Goal: Connect with others: Connect with others

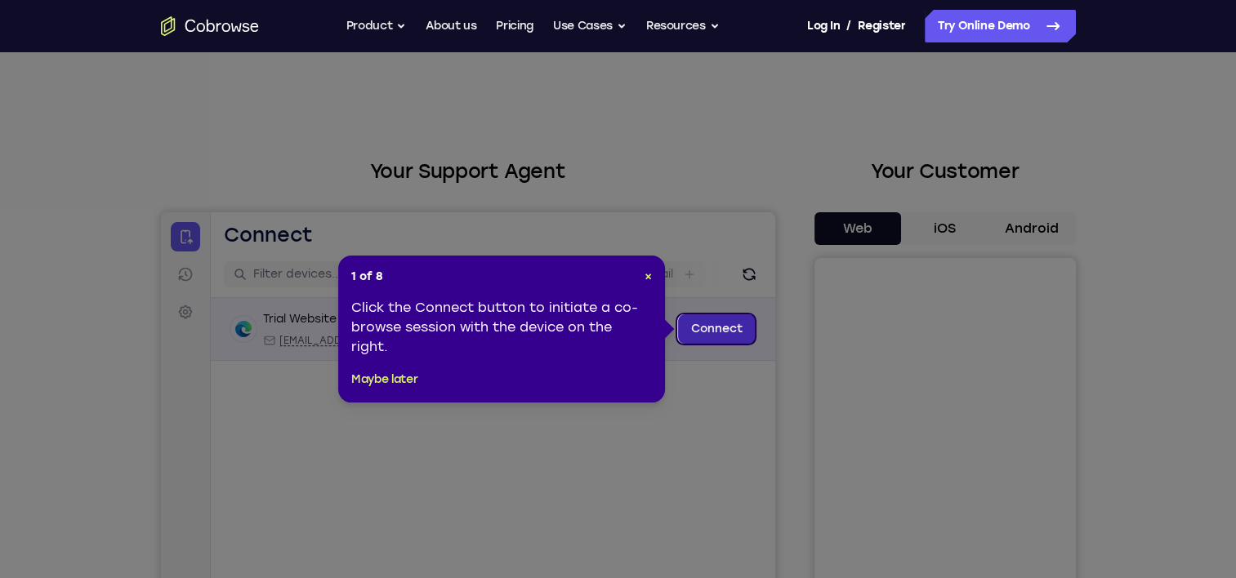
click at [724, 333] on link "Connect" at bounding box center [716, 329] width 78 height 29
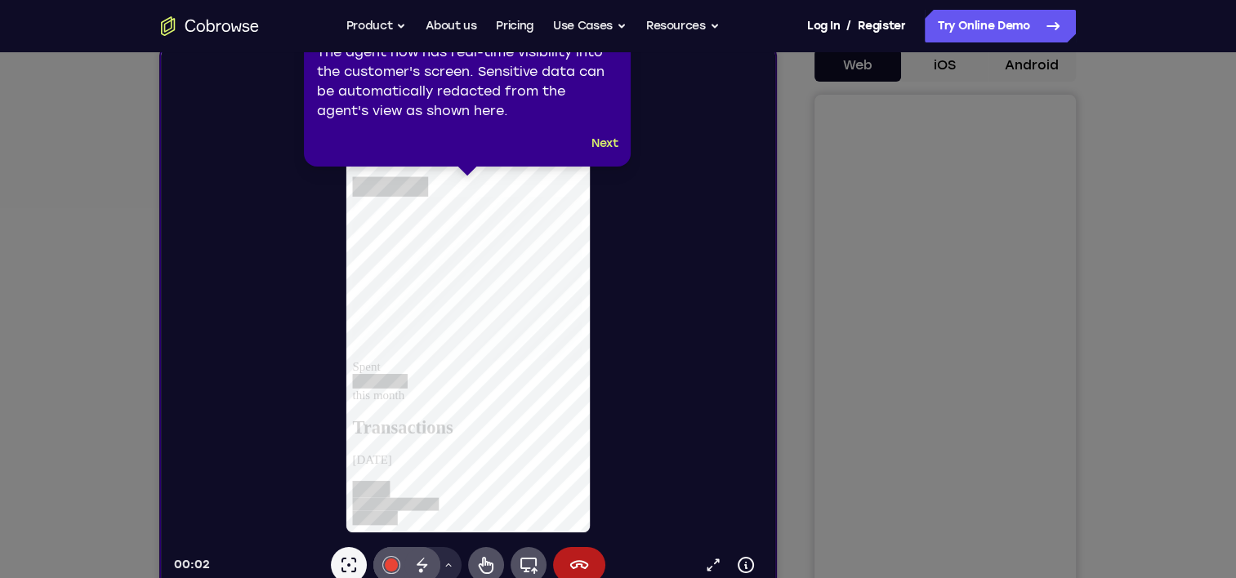
click at [1020, 67] on icon at bounding box center [624, 298] width 1248 height 596
click at [945, 65] on icon at bounding box center [624, 298] width 1248 height 596
click at [603, 145] on button "Next" at bounding box center [605, 144] width 27 height 20
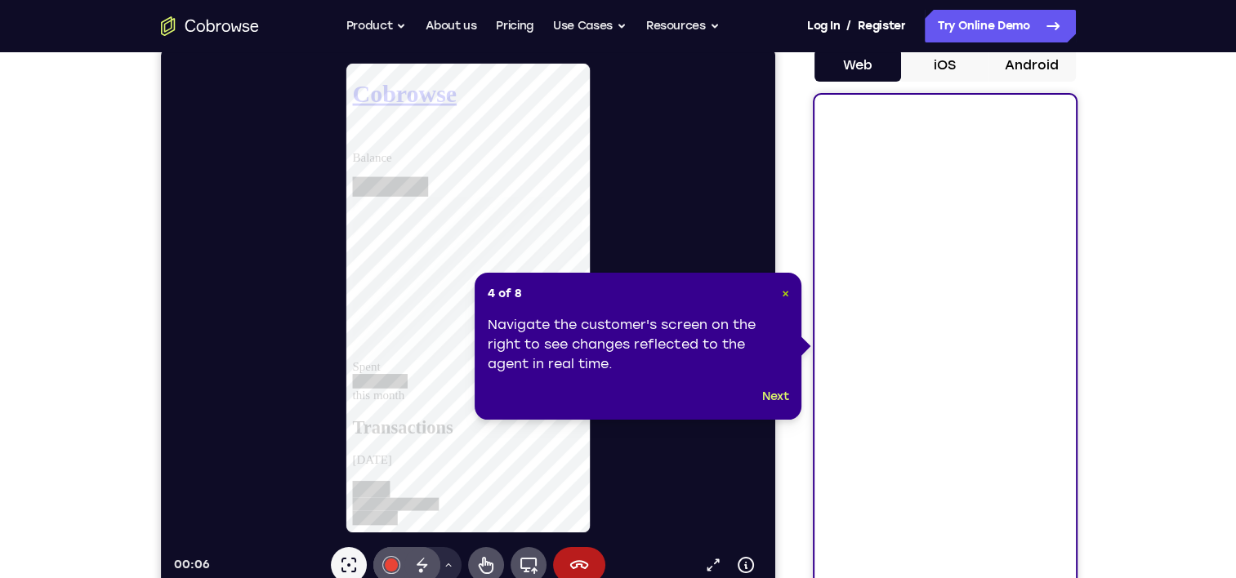
click at [784, 293] on span "×" at bounding box center [784, 294] width 7 height 14
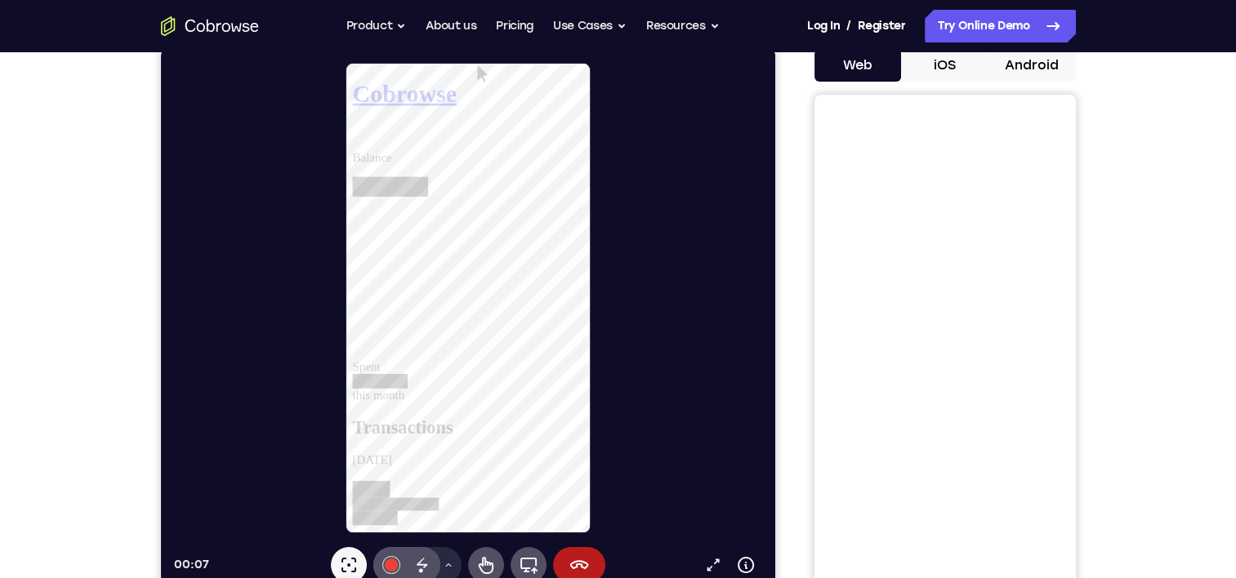
click at [953, 60] on button "iOS" at bounding box center [944, 65] width 87 height 33
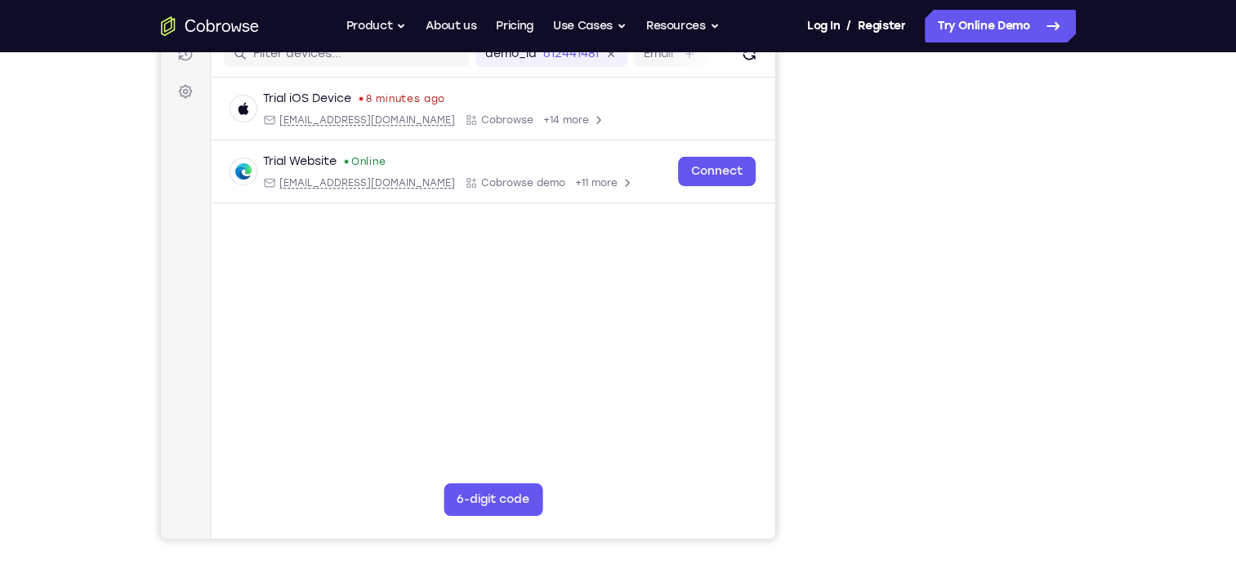
scroll to position [245, 0]
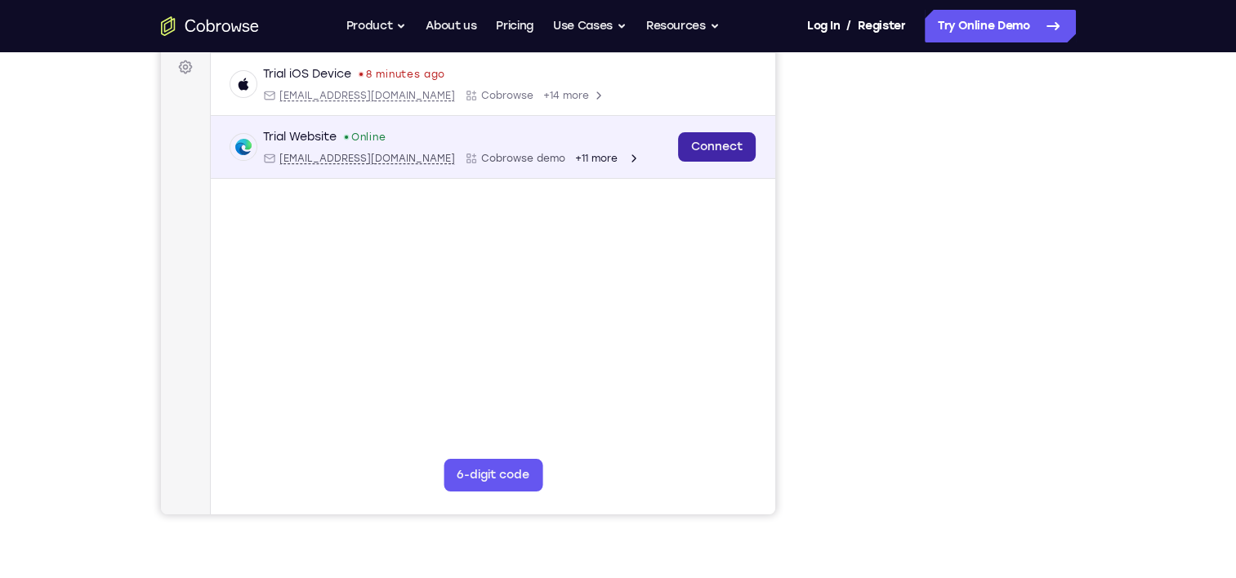
click at [740, 147] on link "Connect" at bounding box center [716, 146] width 78 height 29
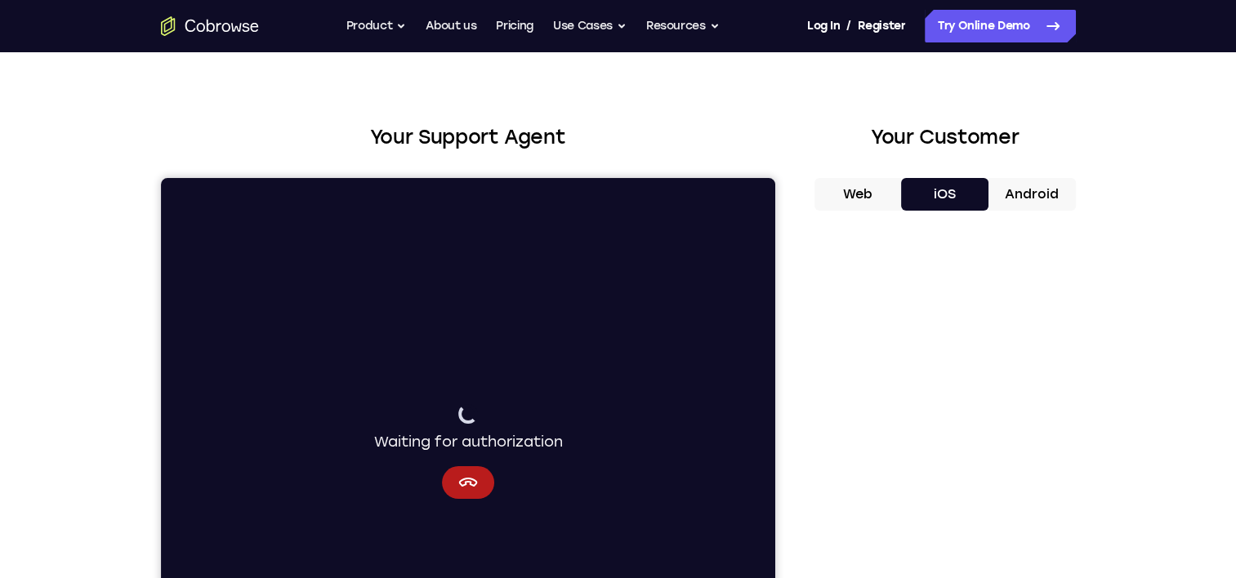
scroll to position [0, 0]
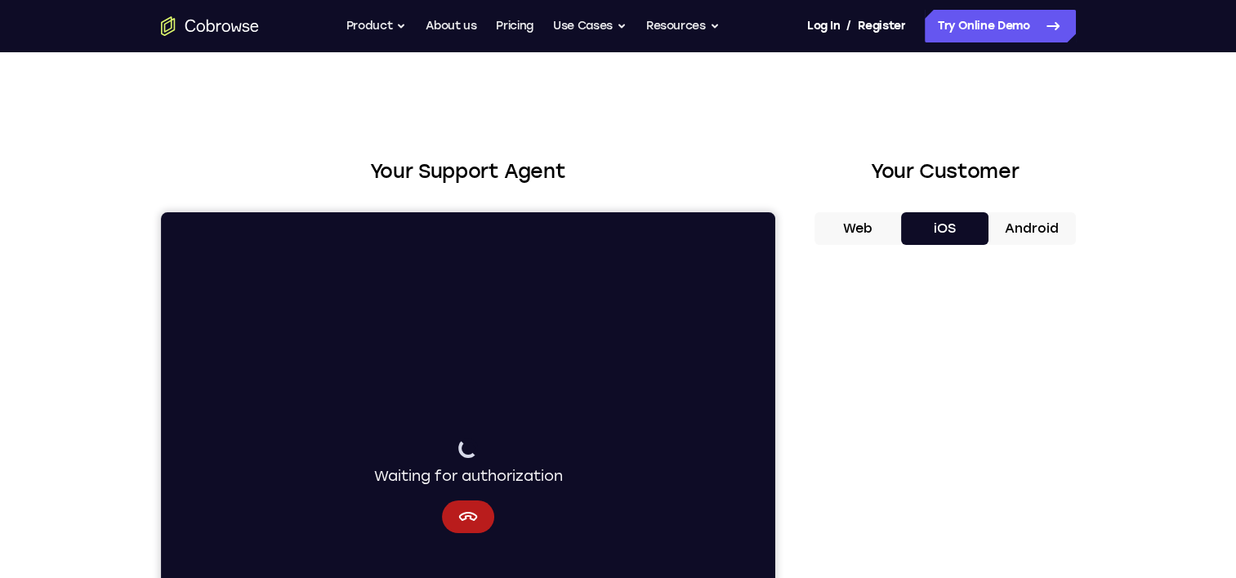
click at [863, 235] on button "Web" at bounding box center [858, 228] width 87 height 33
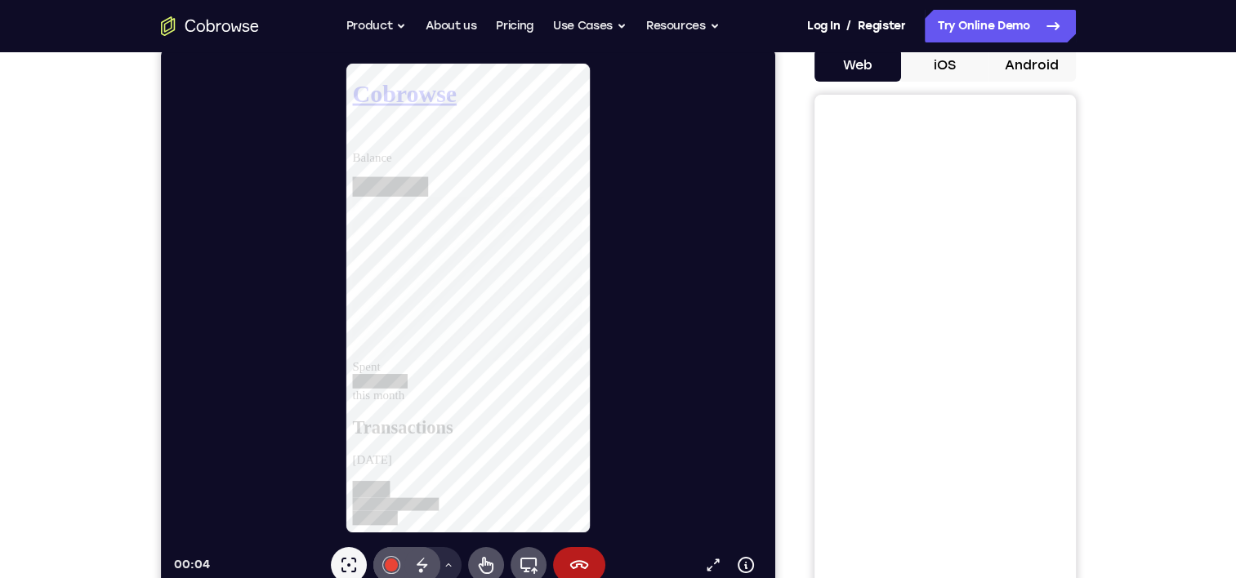
scroll to position [327, 0]
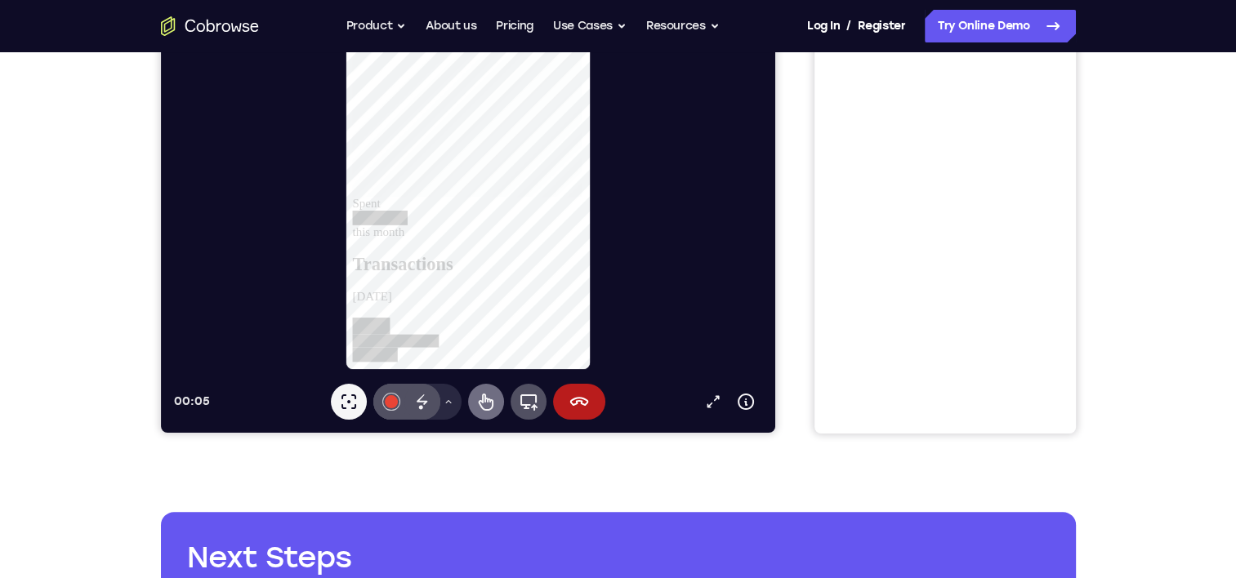
click at [485, 399] on icon at bounding box center [485, 402] width 15 height 17
